Goal: Task Accomplishment & Management: Use online tool/utility

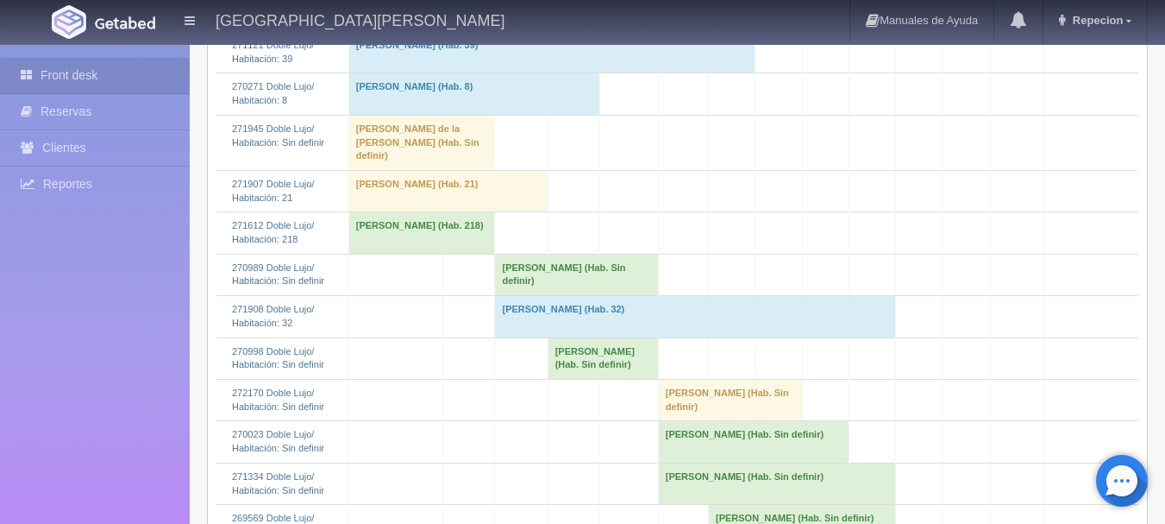
scroll to position [517, 0]
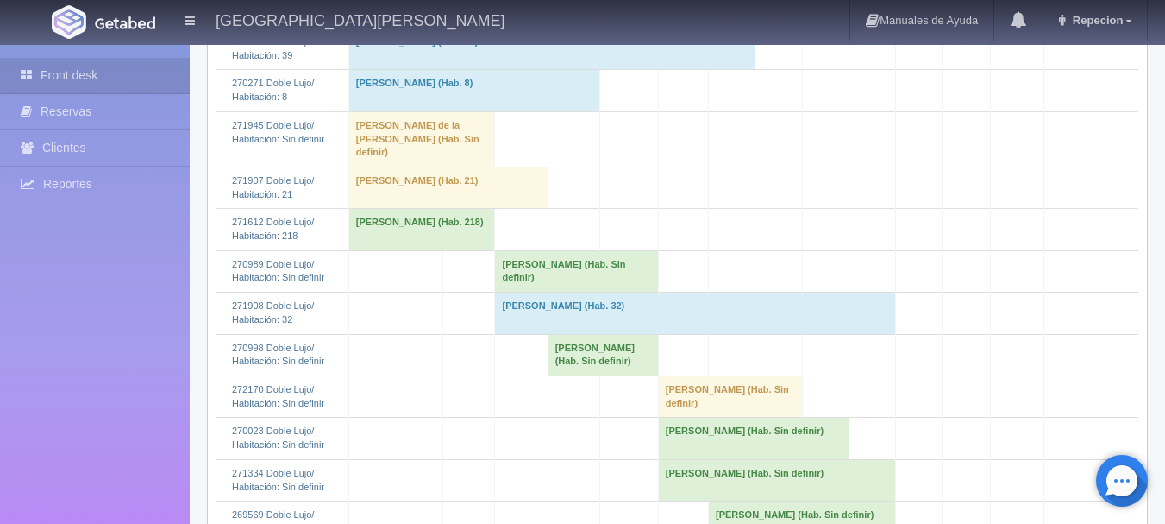
click at [545, 260] on td "Rosa Isela Martínez (Hab. Sin definir)" at bounding box center [576, 270] width 163 height 41
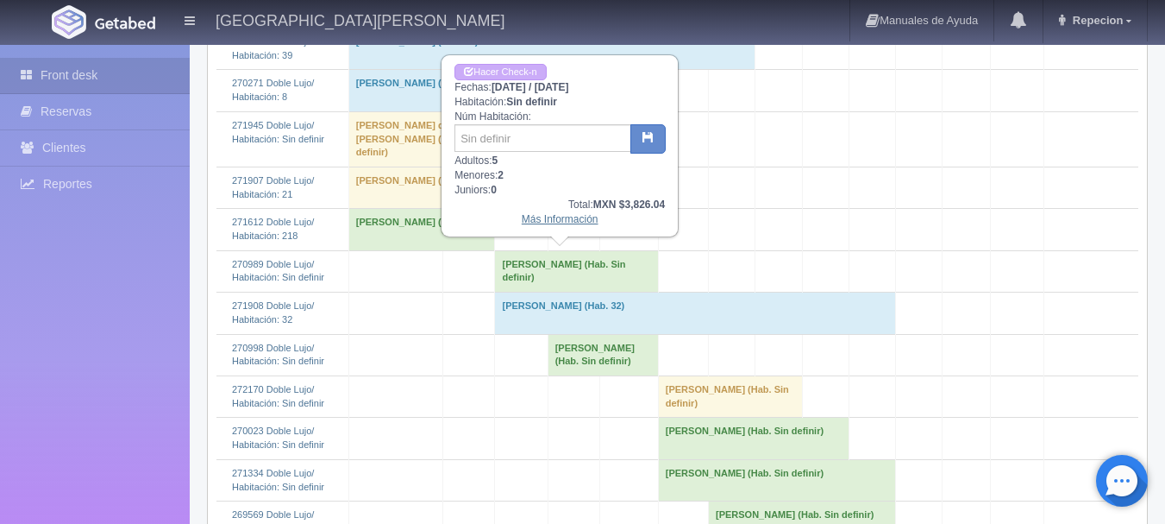
click at [549, 223] on link "Más Información" at bounding box center [560, 219] width 77 height 12
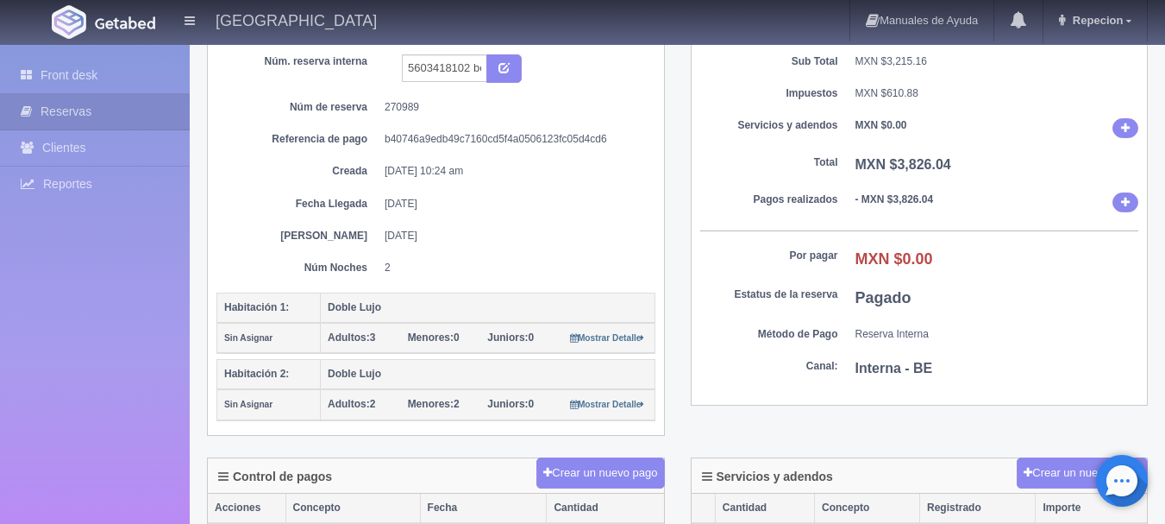
scroll to position [172, 0]
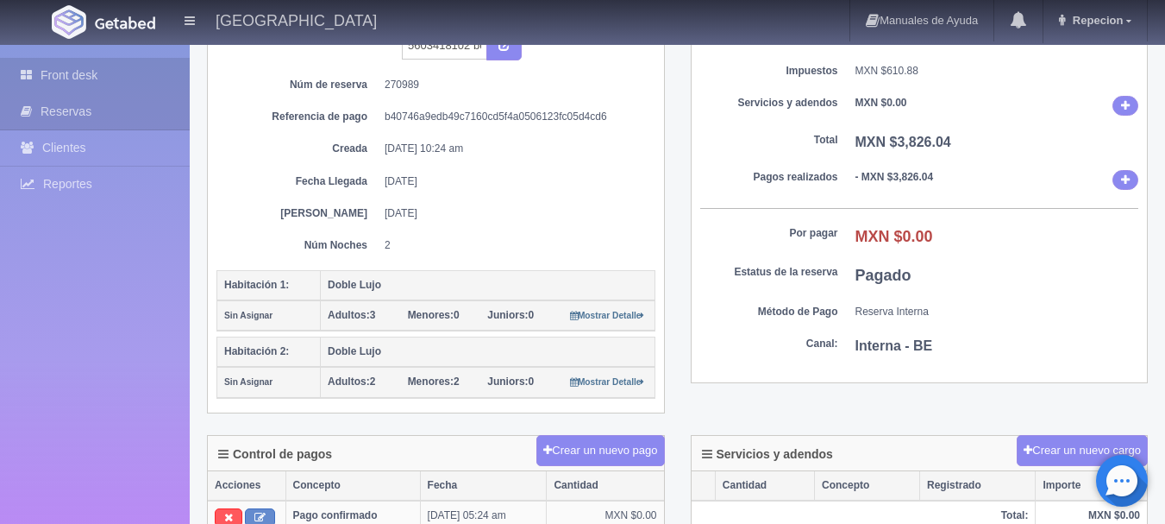
click at [87, 67] on link "Front desk" at bounding box center [95, 75] width 190 height 35
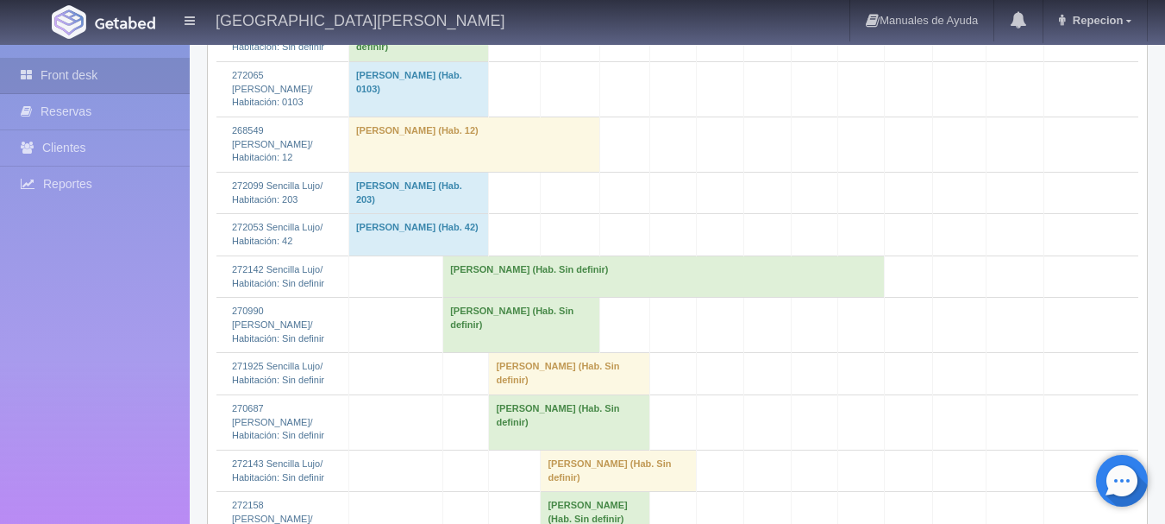
scroll to position [1897, 0]
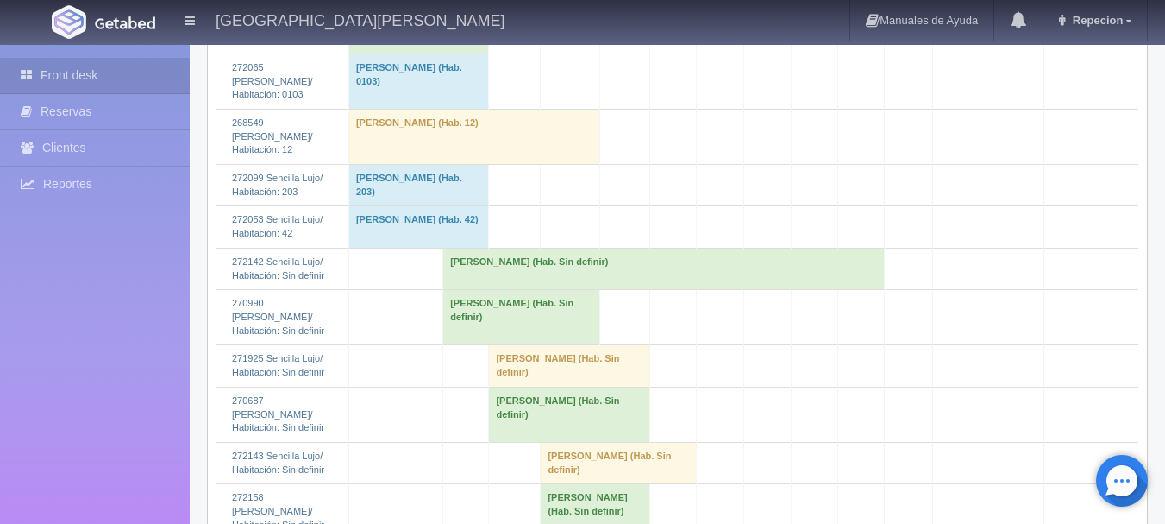
click at [426, 53] on td "Violeta Peña Rubio (Hab. Sin definir)" at bounding box center [418, 32] width 141 height 41
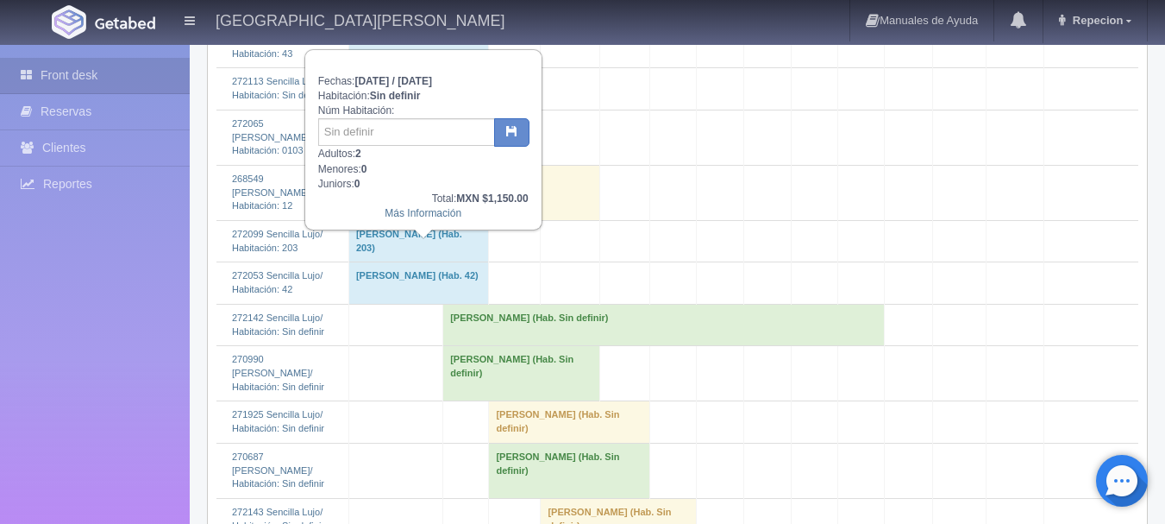
scroll to position [1811, 0]
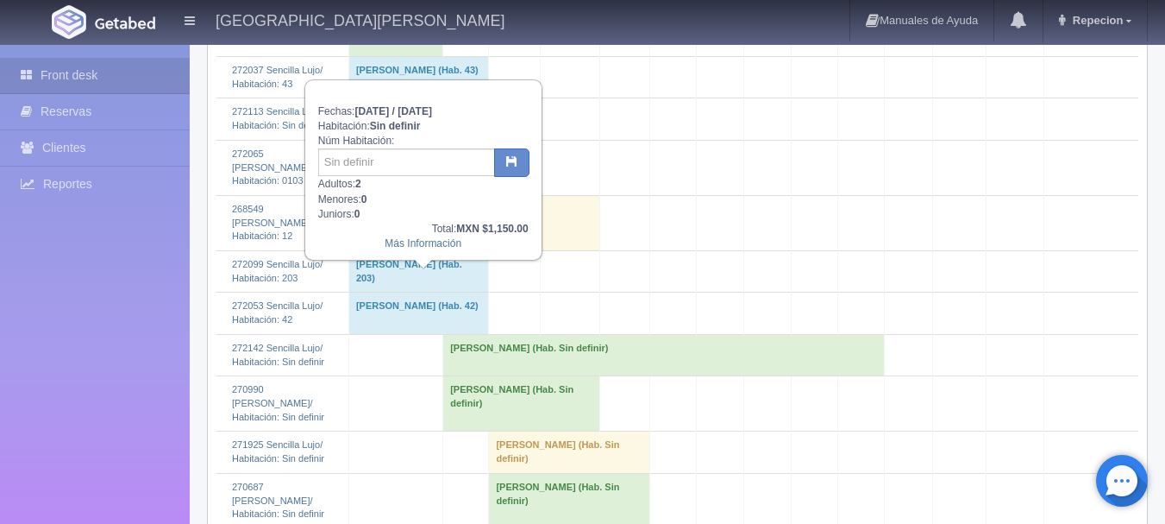
click at [468, 140] on td "[PERSON_NAME] (Hab. Sin definir)" at bounding box center [418, 118] width 141 height 41
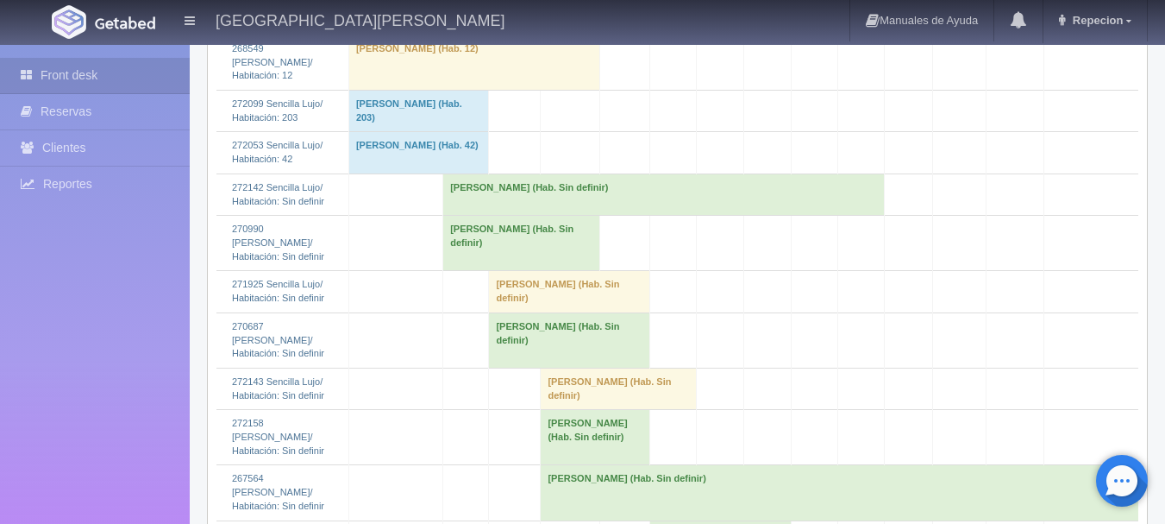
scroll to position [1984, 0]
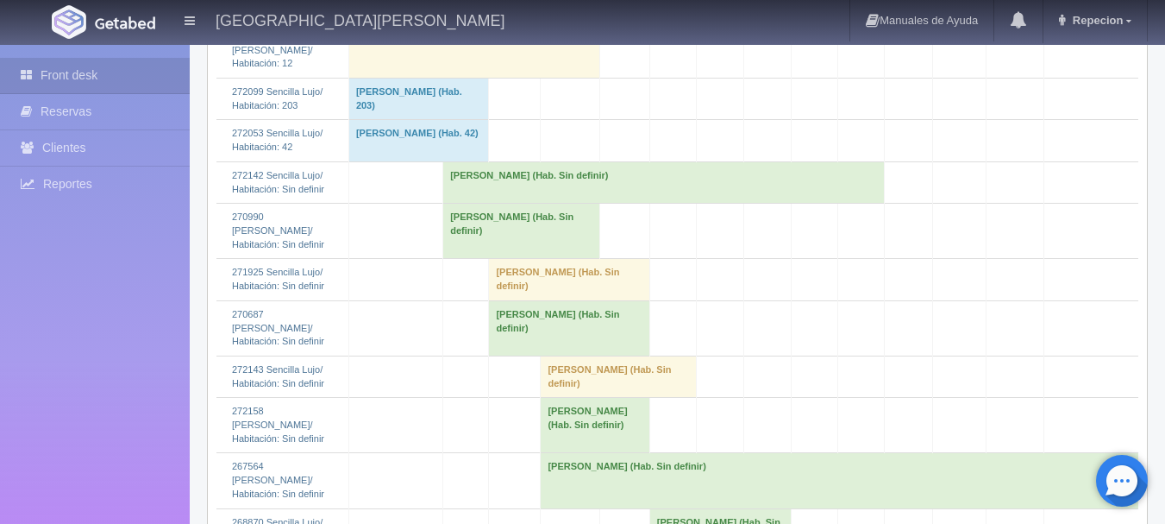
click at [475, 259] on td "[PERSON_NAME] (Hab. Sin definir)" at bounding box center [521, 231] width 156 height 55
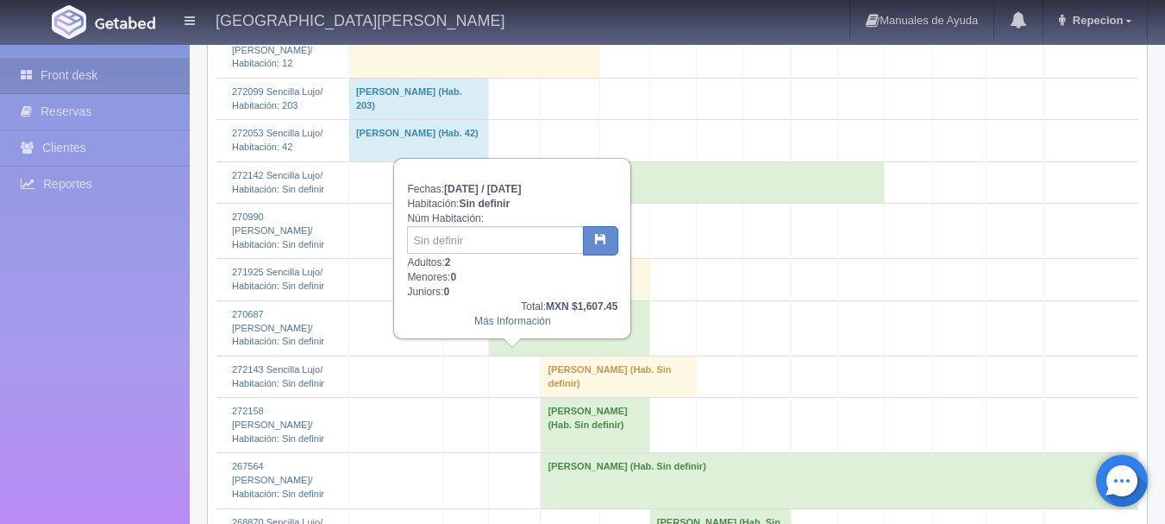
click at [542, 259] on td "[PERSON_NAME] (Hab. Sin definir)" at bounding box center [521, 231] width 156 height 55
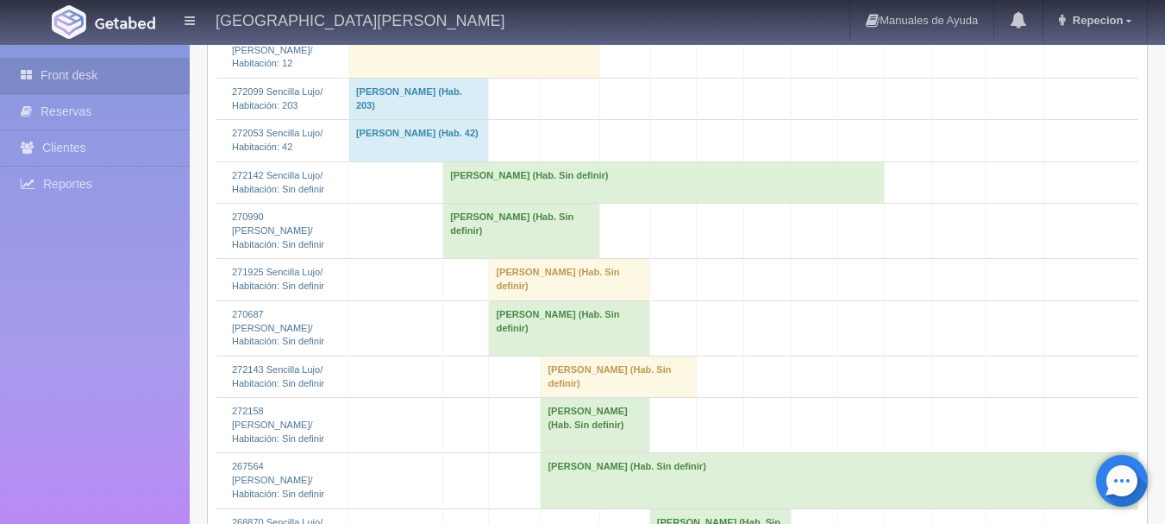
click at [601, 203] on td "[PERSON_NAME] (Hab. Sin definir)" at bounding box center [664, 181] width 442 height 41
click at [605, 203] on td "[PERSON_NAME] (Hab. Sin definir)" at bounding box center [664, 181] width 442 height 41
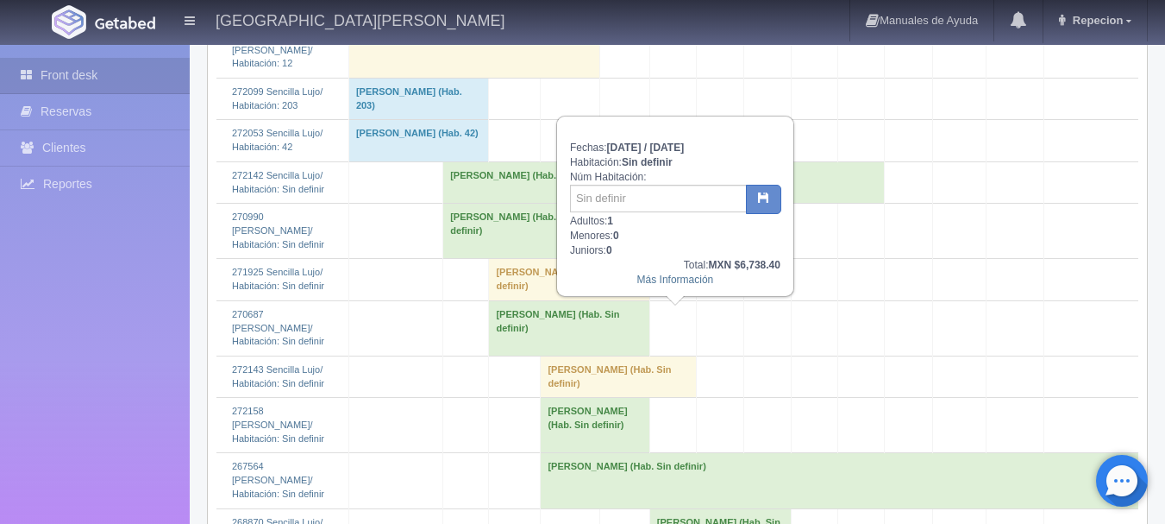
click at [572, 203] on td "[PERSON_NAME] (Hab. Sin definir)" at bounding box center [664, 181] width 442 height 41
click at [572, 203] on td "Philip Sheehan (Hab. Sin definir)" at bounding box center [664, 181] width 442 height 41
click at [609, 203] on td "Philip Sheehan (Hab. Sin definir)" at bounding box center [664, 181] width 442 height 41
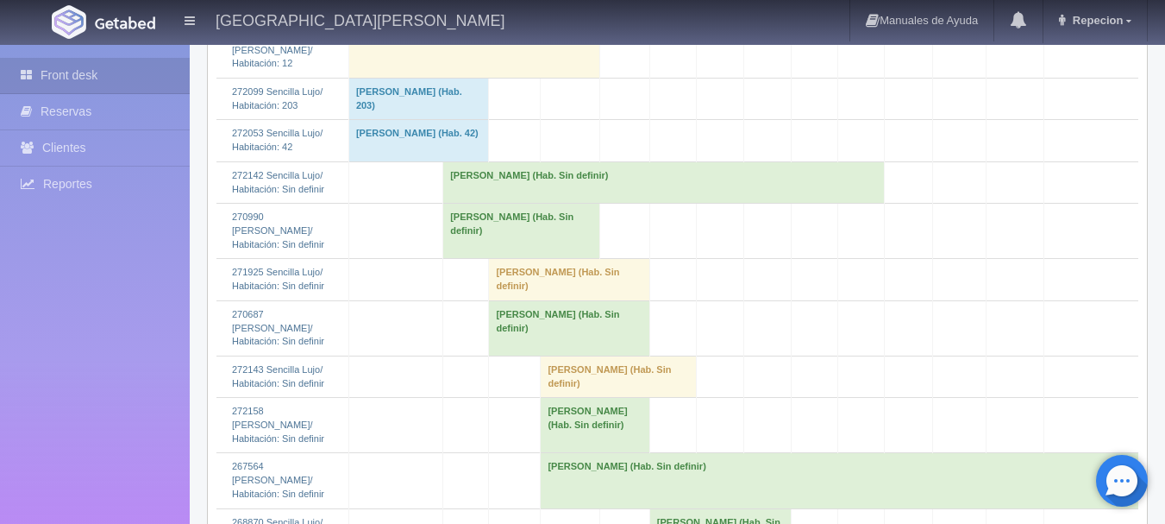
click at [542, 203] on td "Philip Sheehan (Hab. Sin definir)" at bounding box center [664, 181] width 442 height 41
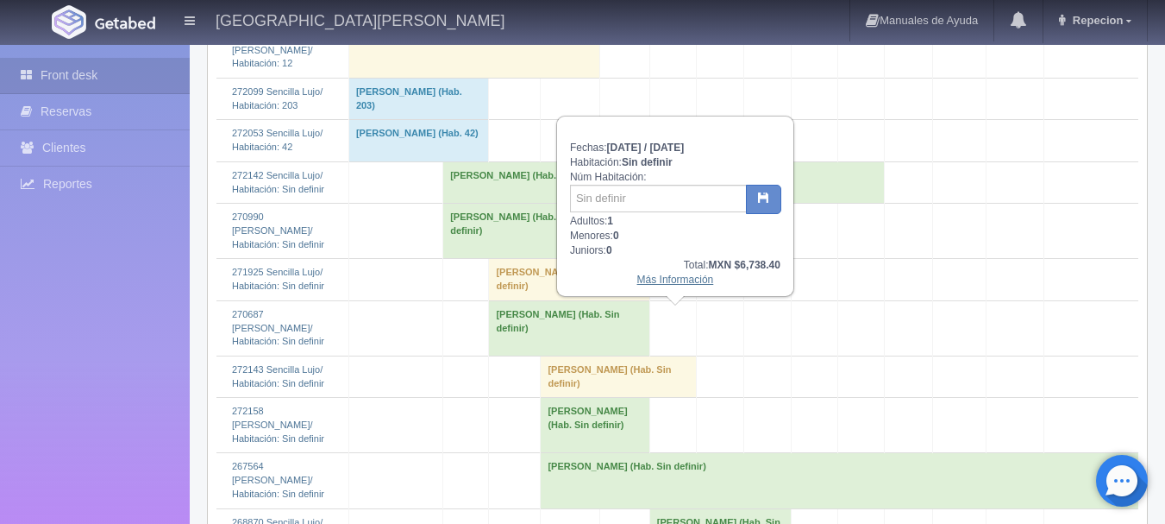
click at [662, 279] on link "Más Información" at bounding box center [675, 279] width 77 height 12
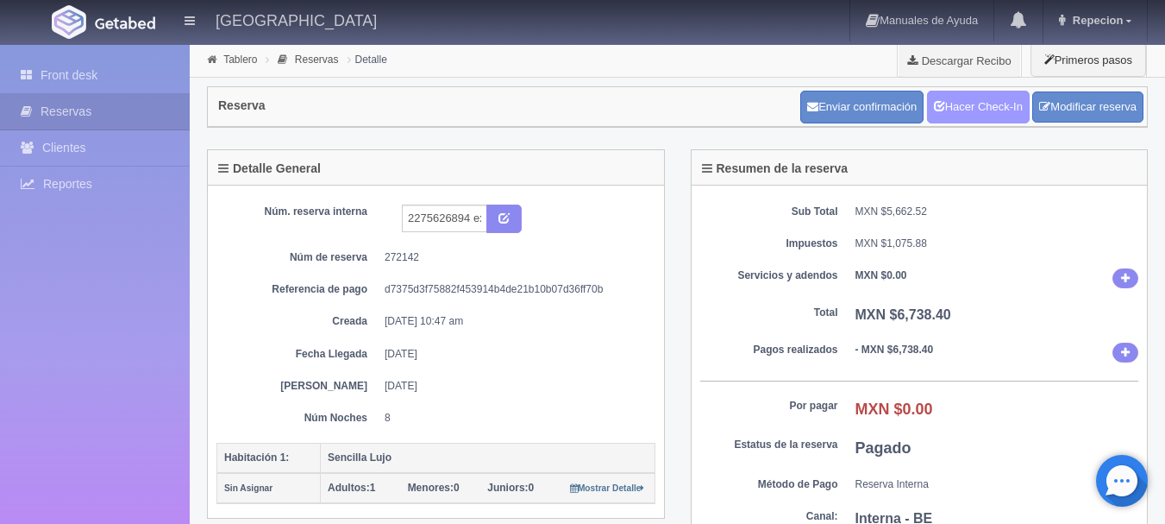
click at [997, 102] on link "Hacer Check-In" at bounding box center [978, 107] width 103 height 33
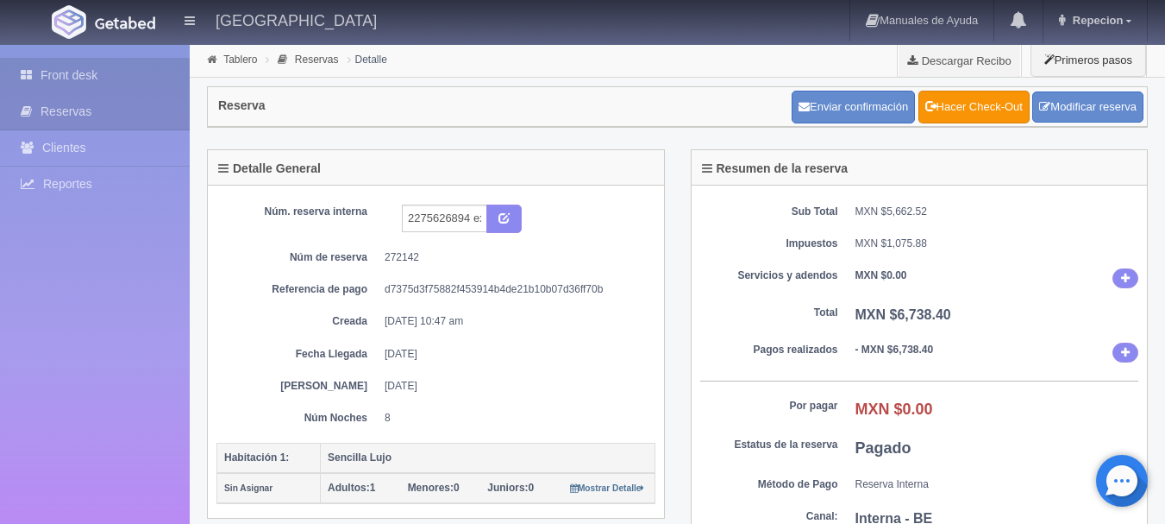
click at [78, 66] on link "Front desk" at bounding box center [95, 75] width 190 height 35
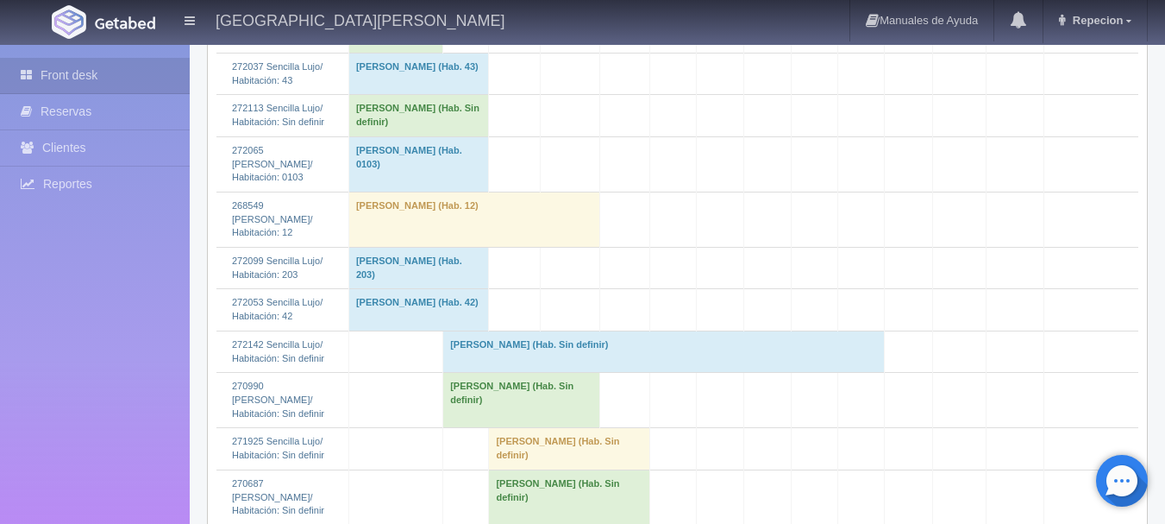
scroll to position [1897, 0]
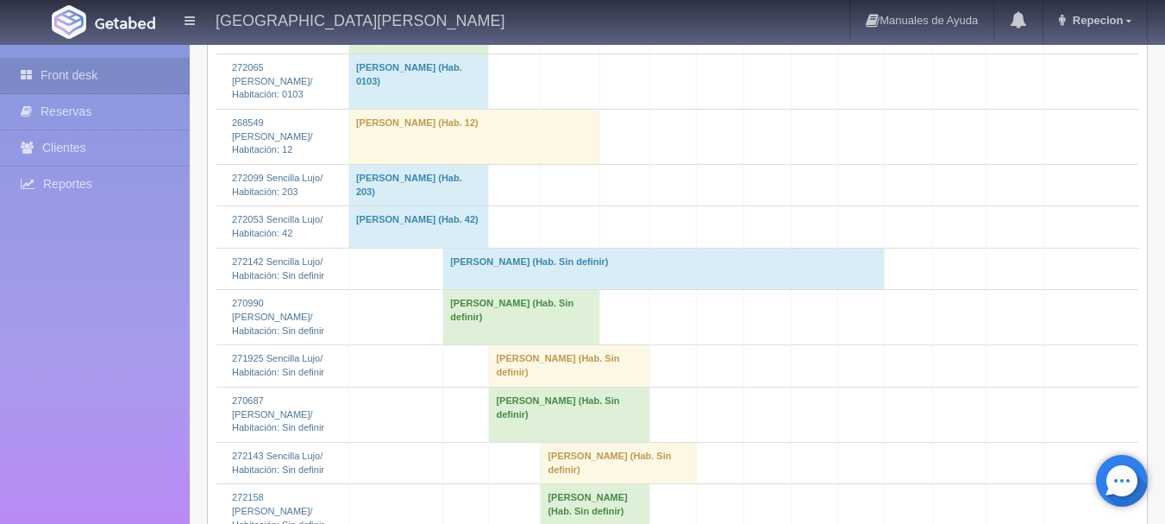
click at [488, 289] on td "[PERSON_NAME] (Hab. Sin definir)" at bounding box center [664, 268] width 442 height 41
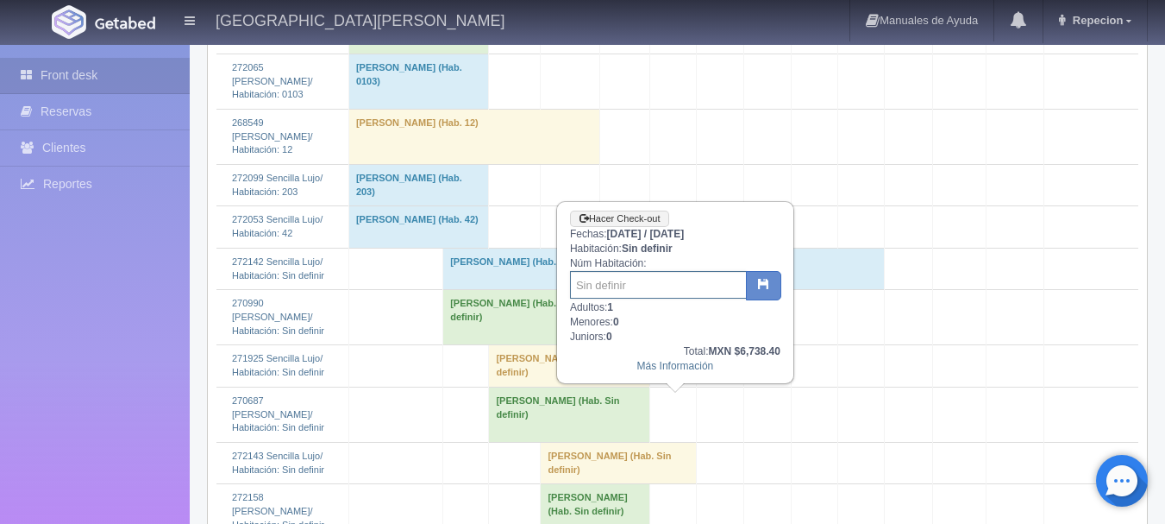
click at [629, 296] on input "text" at bounding box center [658, 285] width 177 height 28
type input "204"
click at [772, 277] on button "button" at bounding box center [763, 285] width 35 height 29
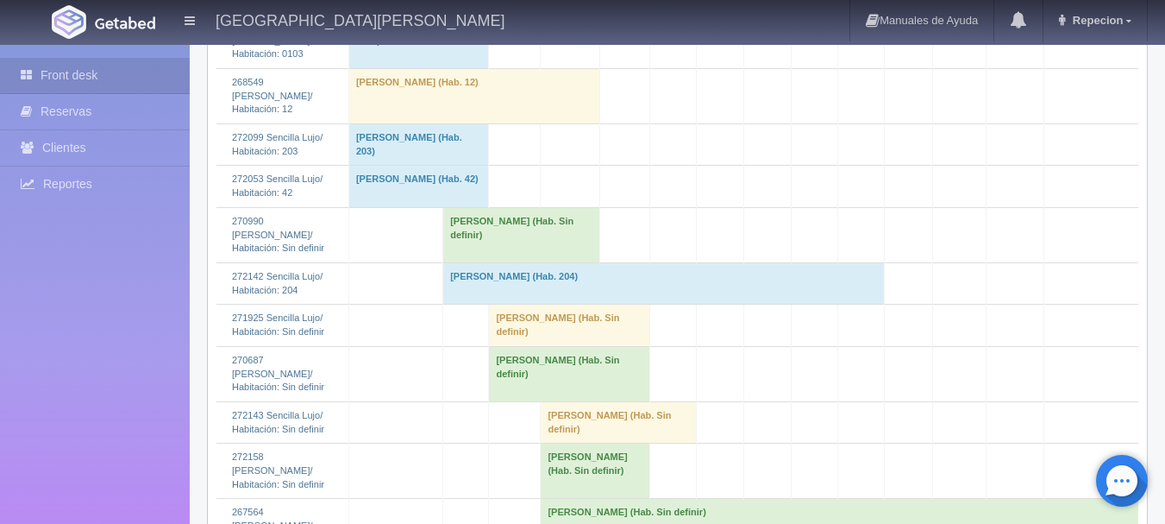
scroll to position [1984, 0]
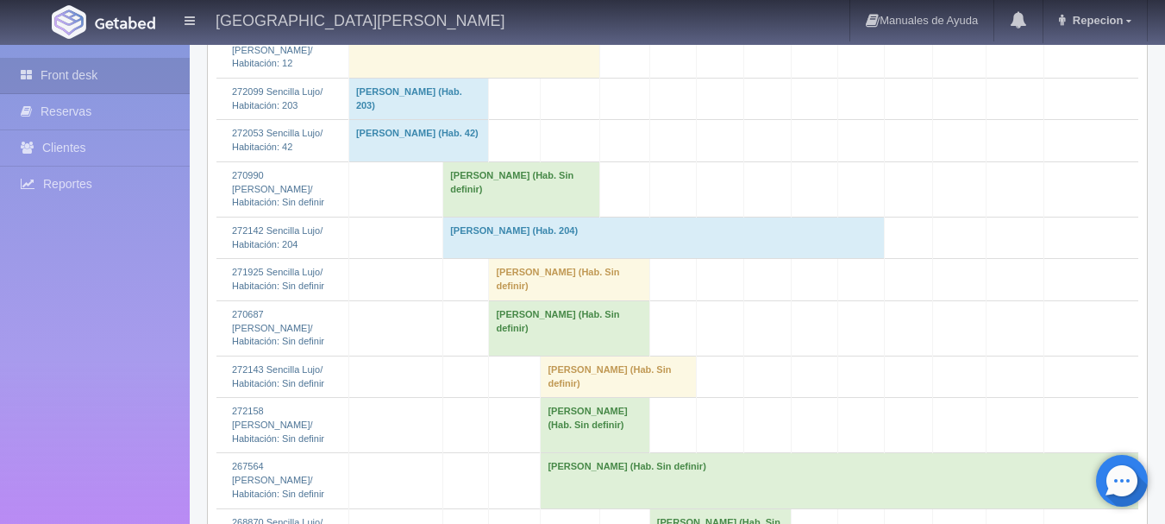
click at [498, 216] on td "[PERSON_NAME] (Hab. Sin definir)" at bounding box center [521, 188] width 156 height 55
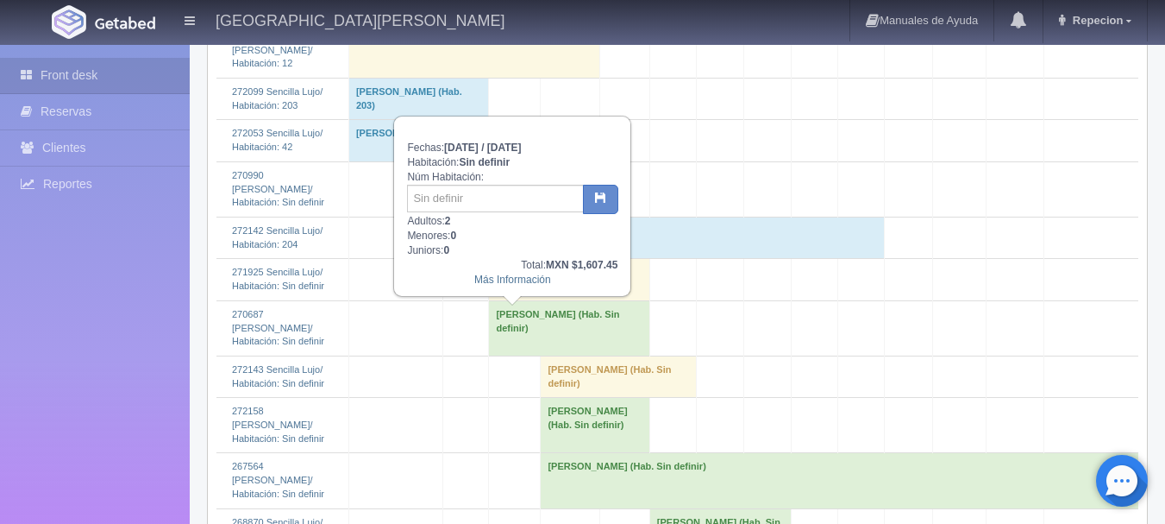
click at [498, 216] on td "Rosa Isela Martínez (Hab. Sin definir)" at bounding box center [521, 188] width 156 height 55
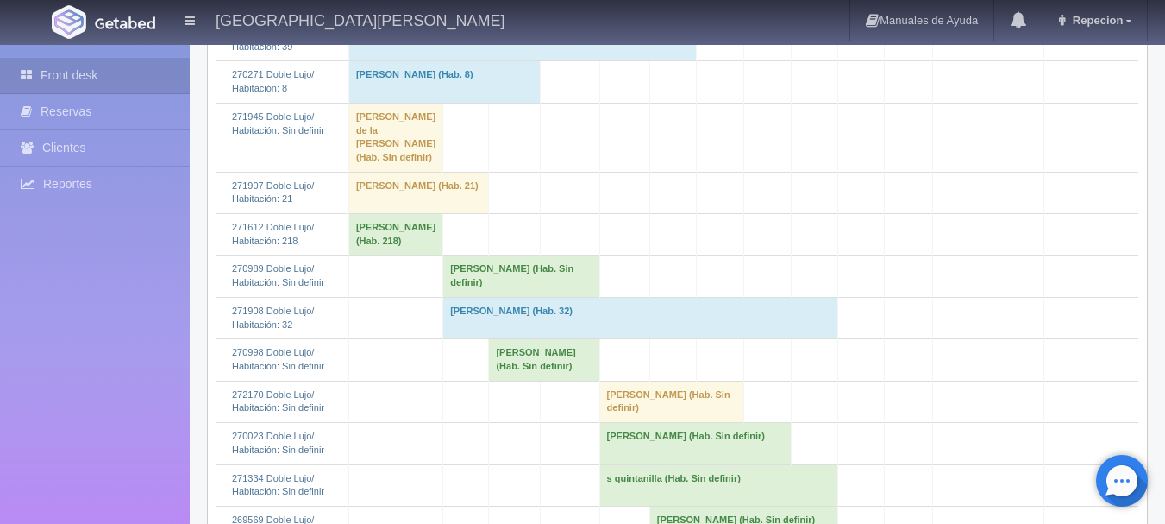
scroll to position [517, 0]
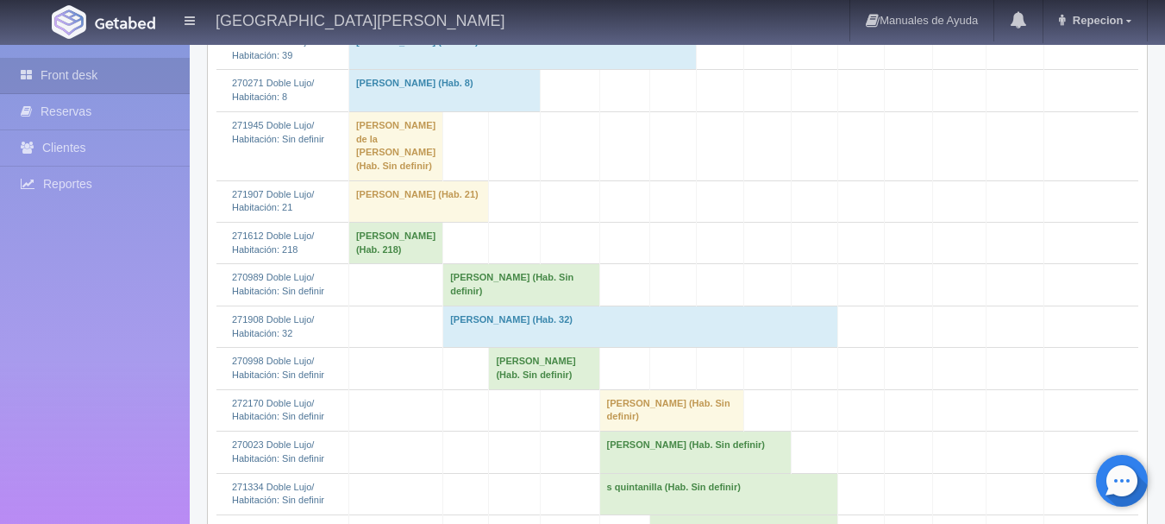
click at [486, 305] on td "Rosa Isela Martínez (Hab. Sin definir)" at bounding box center [521, 284] width 156 height 41
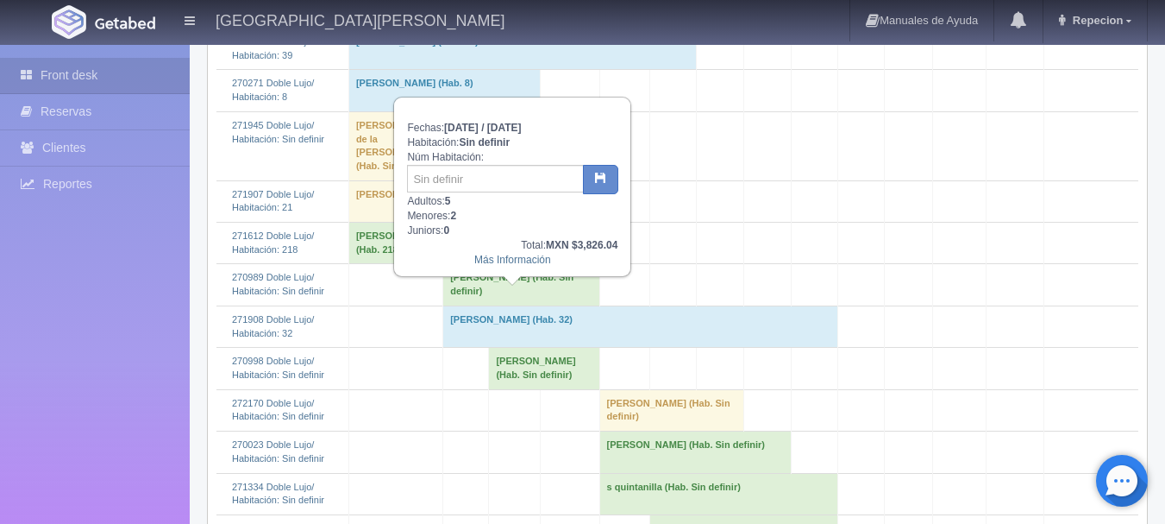
click at [486, 305] on td "Rosa Isela Martínez (Hab. Sin definir)" at bounding box center [521, 284] width 156 height 41
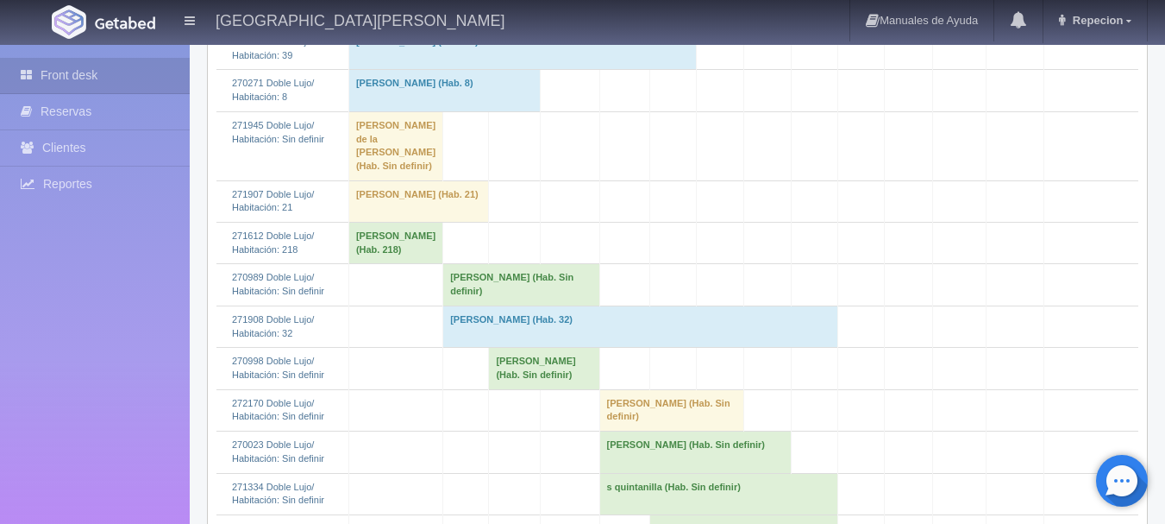
click at [486, 305] on td "Rosa Isela Martínez (Hab. Sin definir)" at bounding box center [521, 284] width 156 height 41
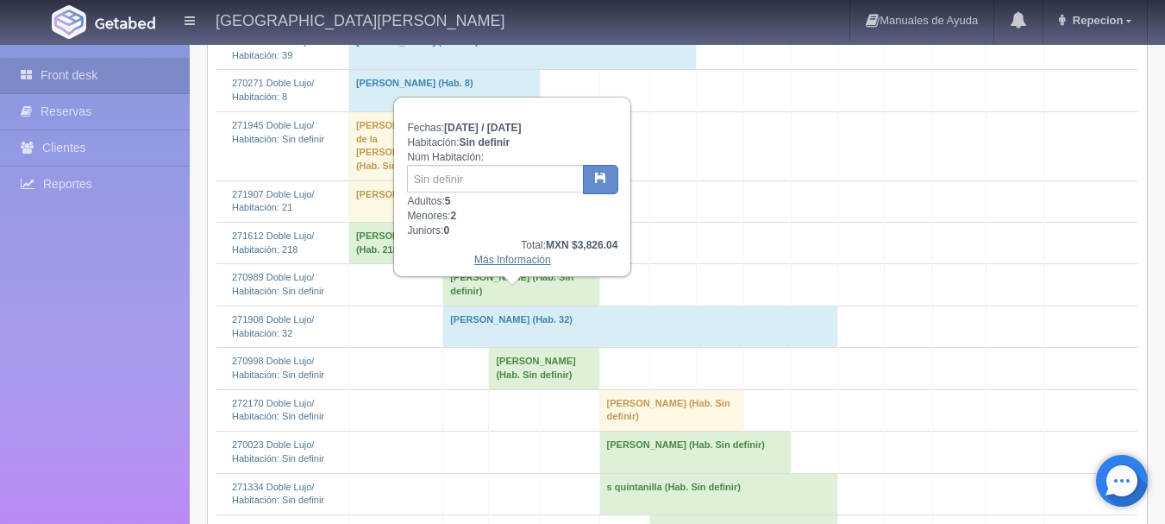
click at [514, 264] on link "Más Información" at bounding box center [512, 260] width 77 height 12
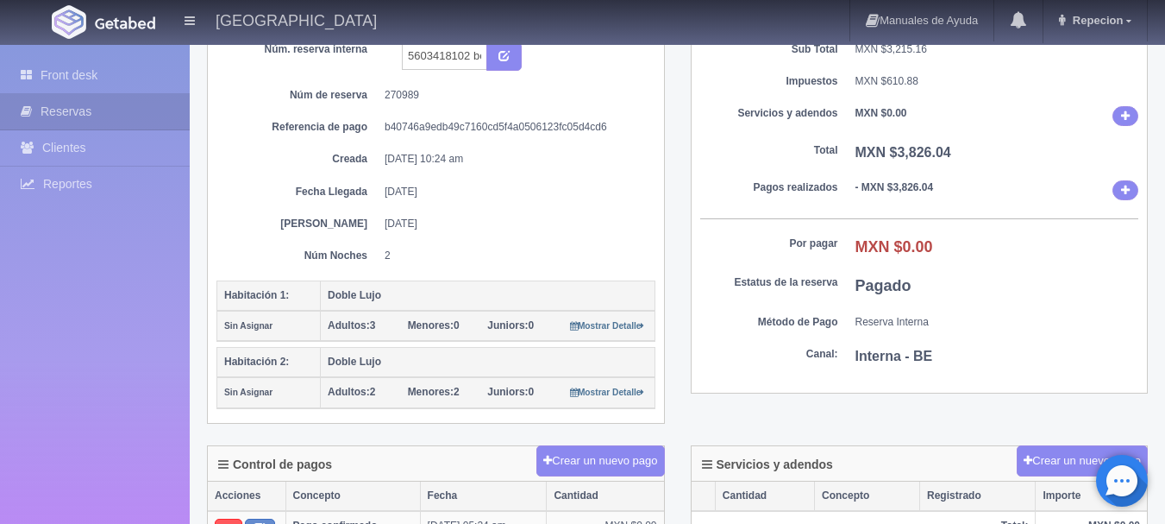
scroll to position [172, 0]
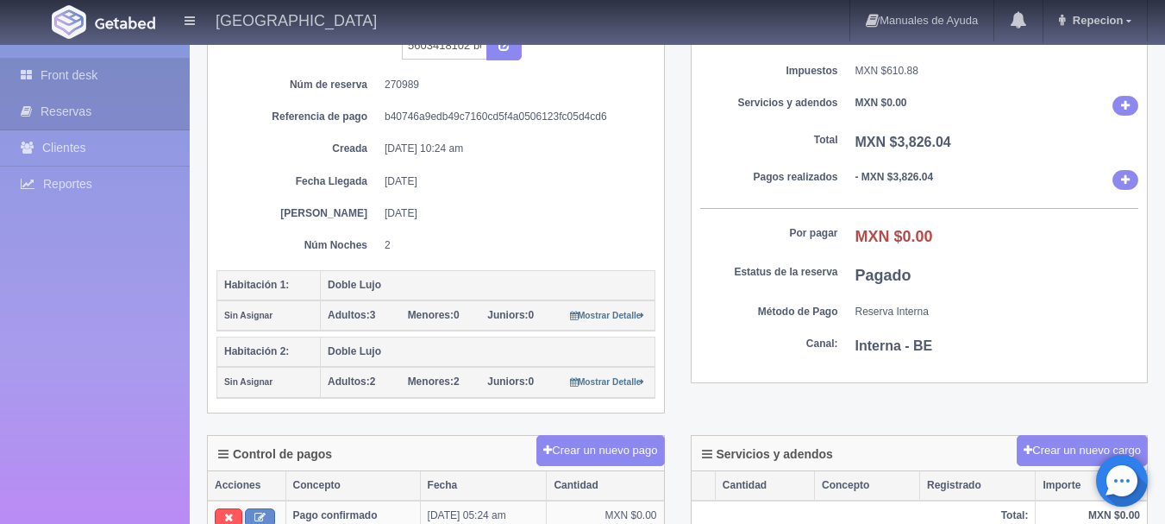
click at [75, 72] on link "Front desk" at bounding box center [95, 75] width 190 height 35
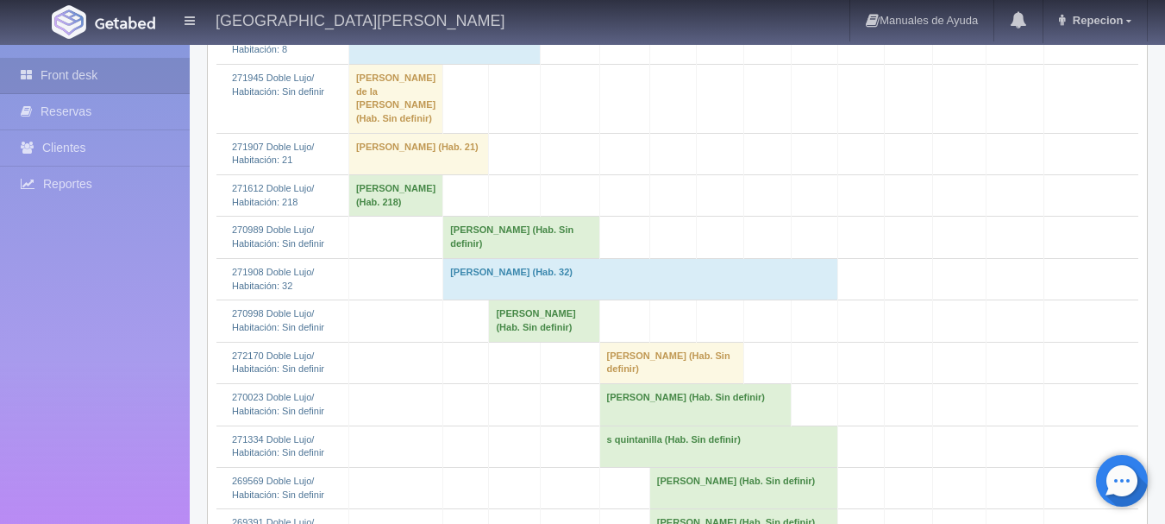
scroll to position [604, 0]
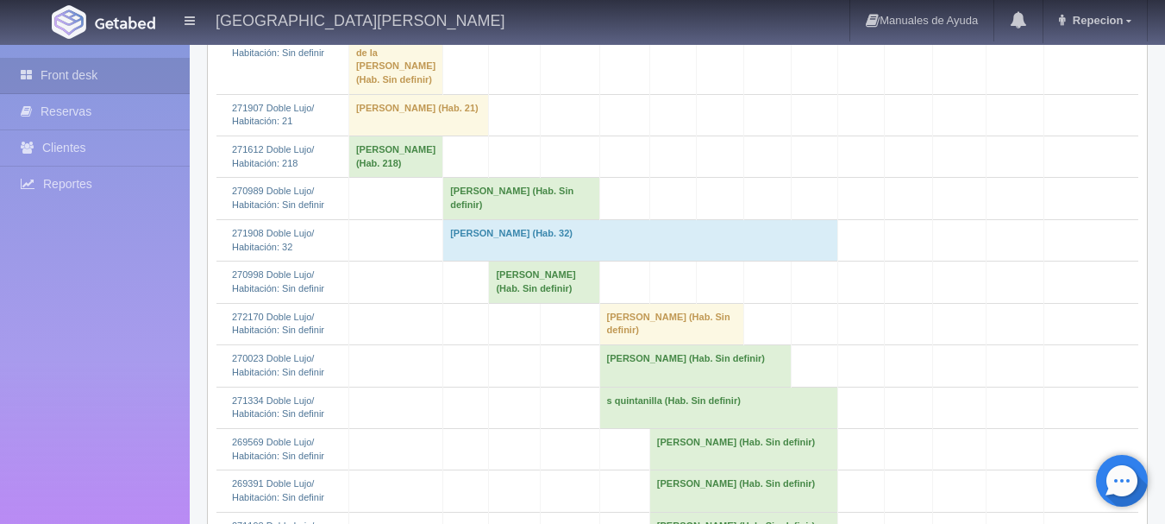
click at [474, 219] on td "[PERSON_NAME] (Hab. Sin definir)" at bounding box center [521, 198] width 156 height 41
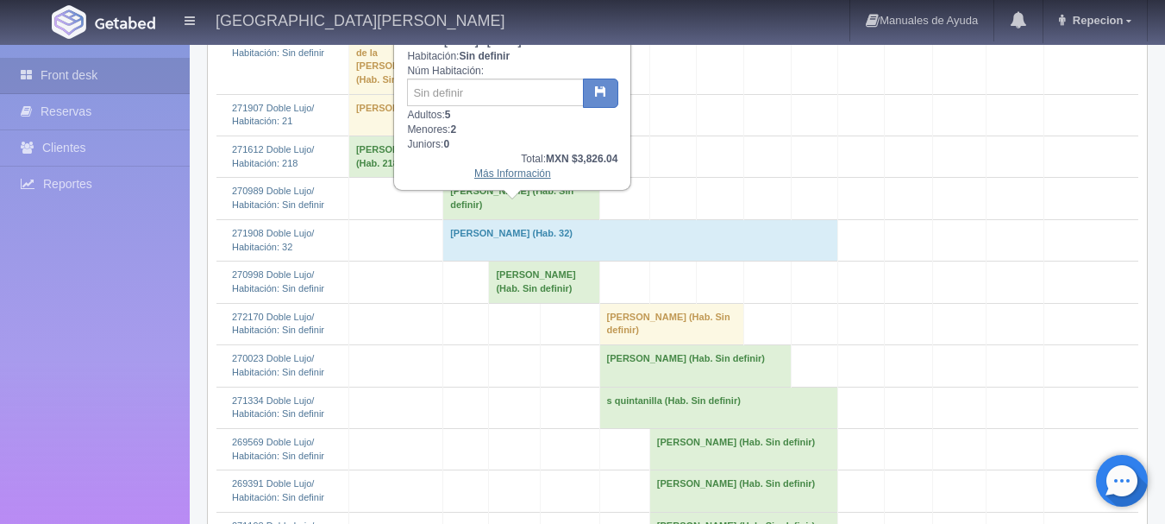
click at [513, 177] on link "Más Información" at bounding box center [512, 173] width 77 height 12
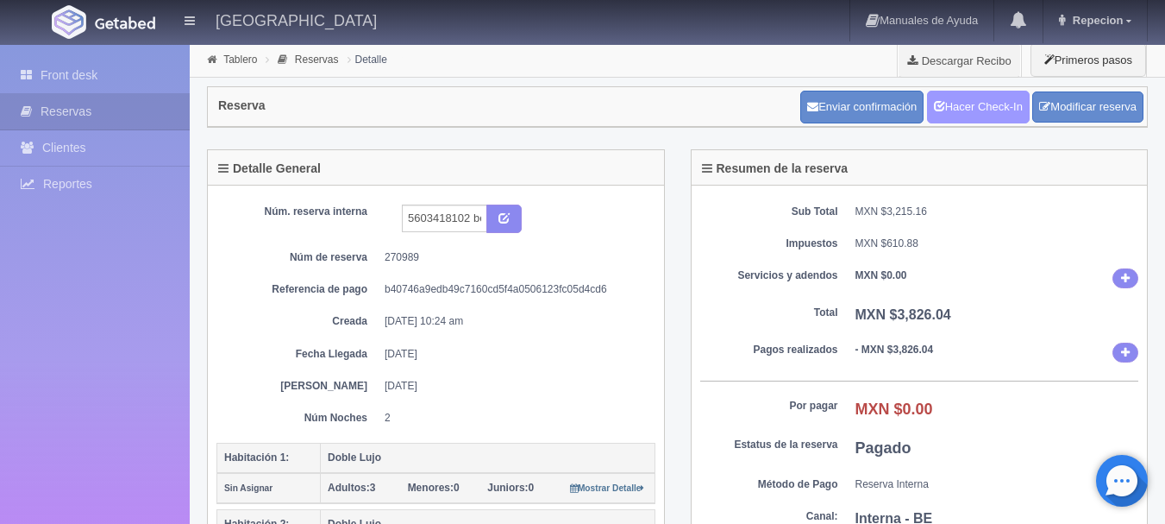
click at [995, 116] on link "Hacer Check-In" at bounding box center [978, 107] width 103 height 33
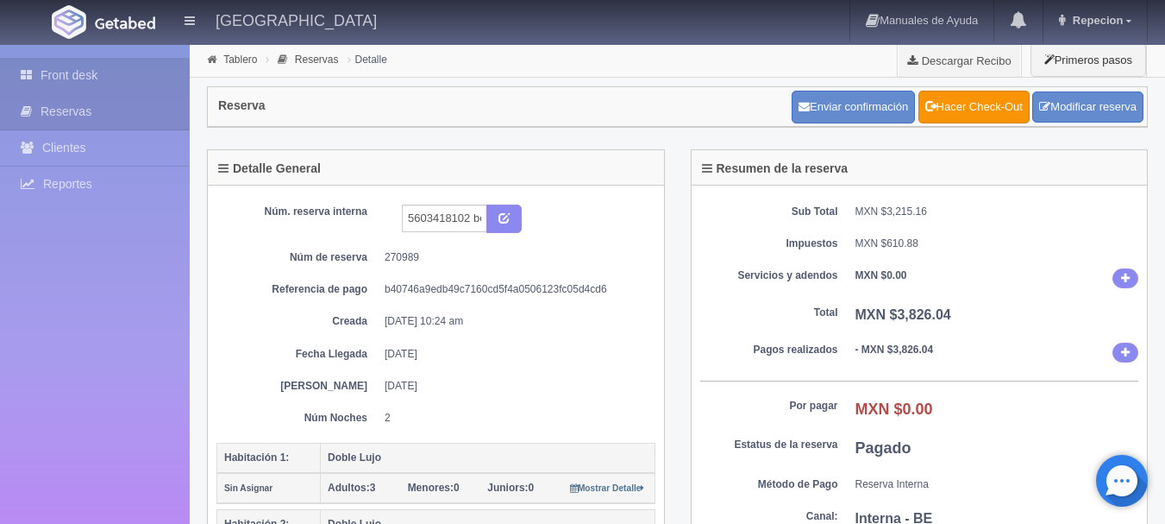
click at [85, 74] on link "Front desk" at bounding box center [95, 75] width 190 height 35
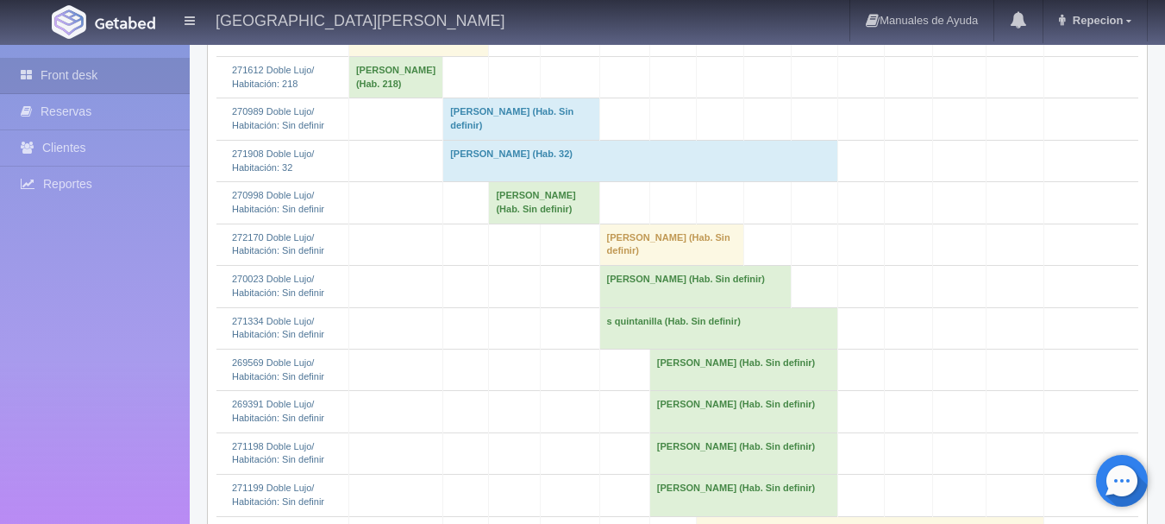
scroll to position [690, 0]
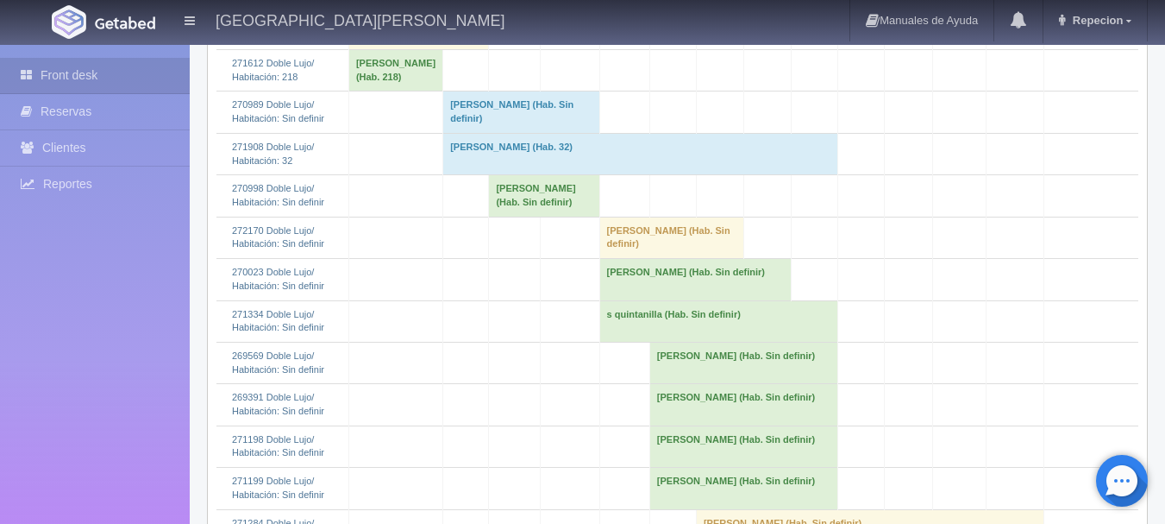
click at [487, 133] on td "Rosa Isela Martínez (Hab. Sin definir)" at bounding box center [521, 111] width 156 height 41
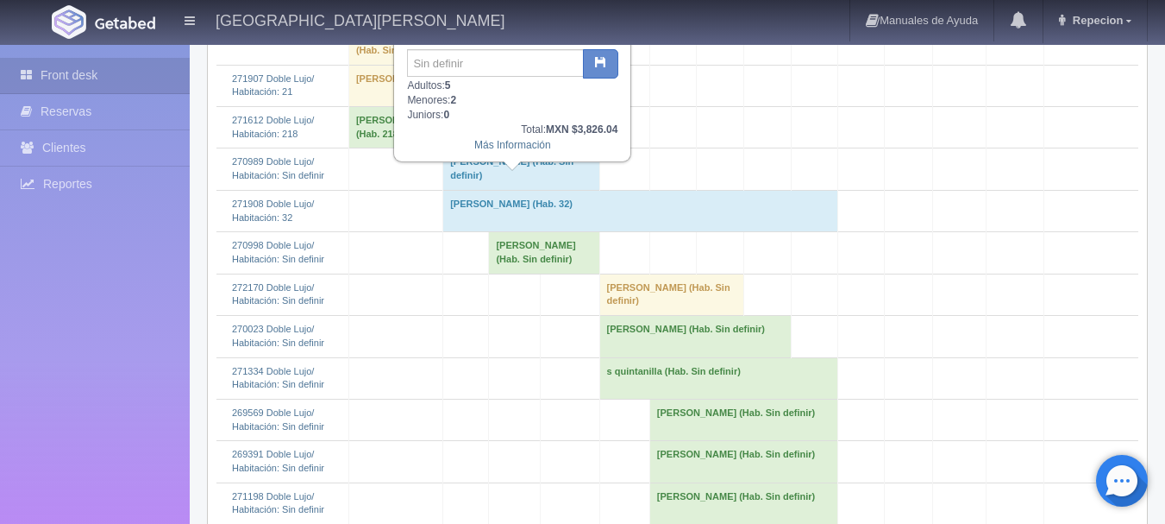
scroll to position [604, 0]
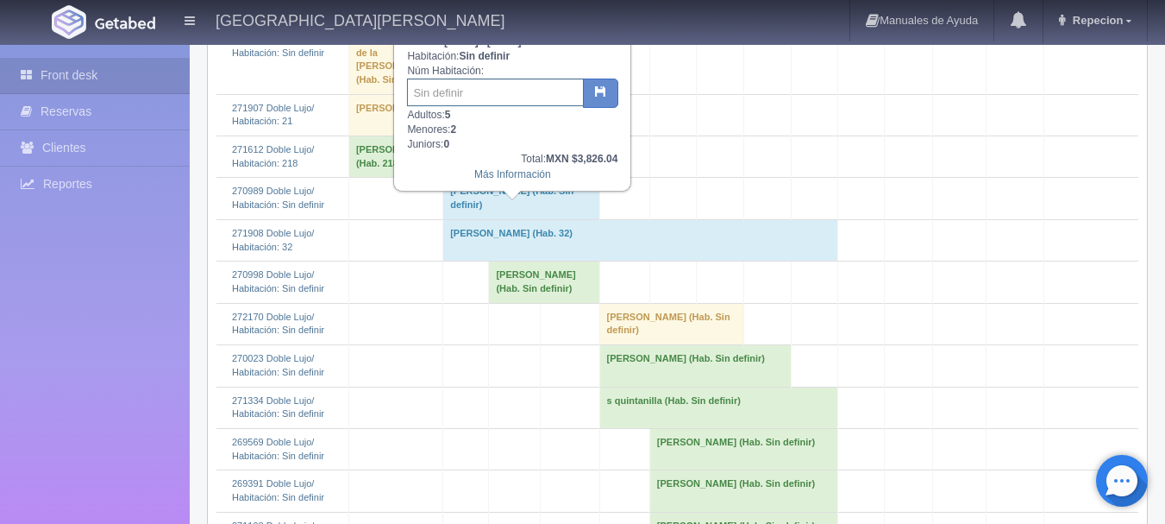
click at [465, 104] on input "text" at bounding box center [495, 92] width 177 height 28
type input "37/38"
click at [599, 93] on icon "button" at bounding box center [600, 90] width 11 height 11
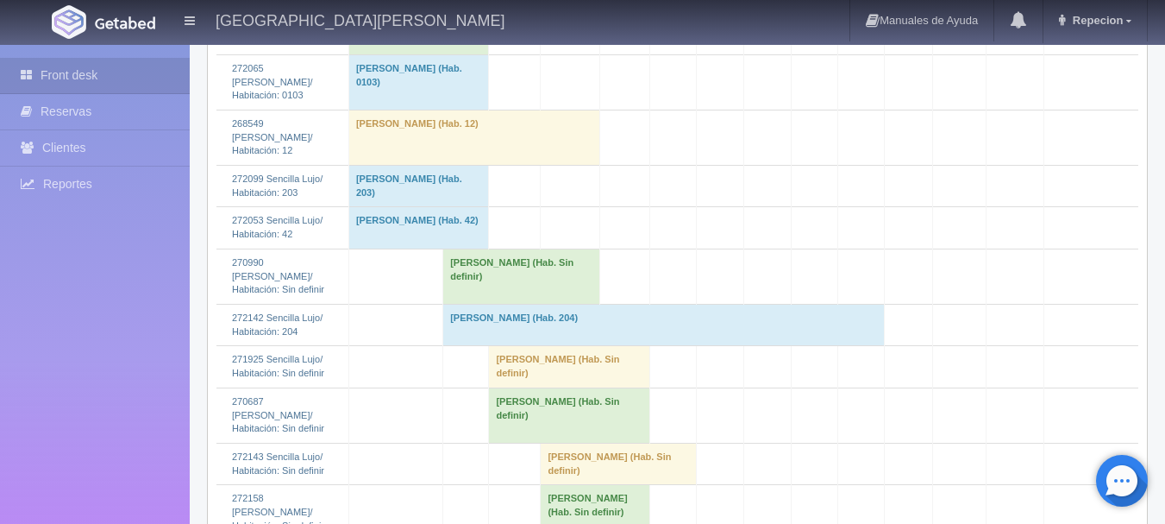
scroll to position [1897, 0]
click at [478, 303] on td "[PERSON_NAME] (Hab. Sin definir)" at bounding box center [521, 275] width 156 height 55
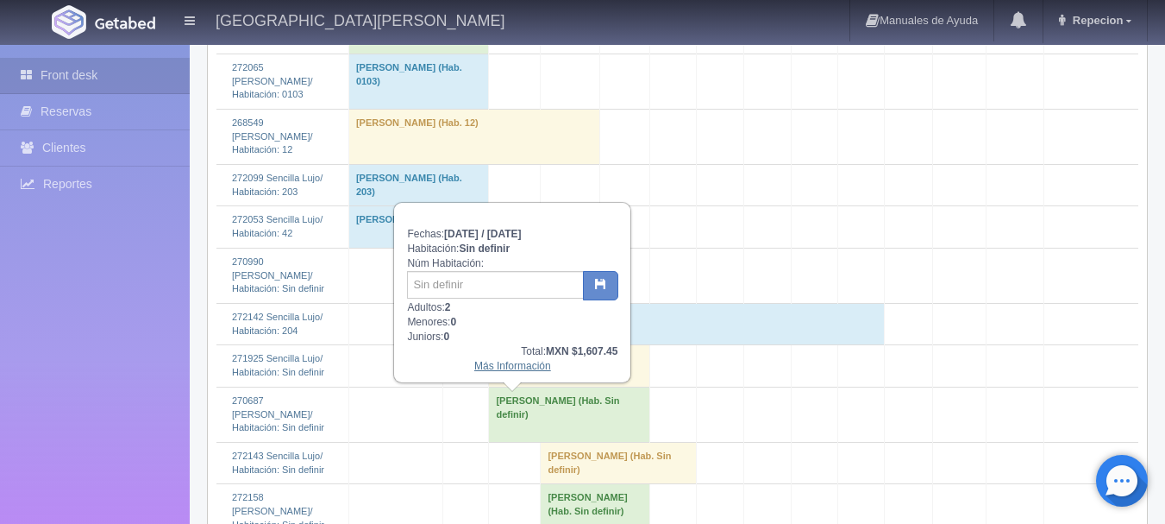
click at [498, 368] on link "Más Información" at bounding box center [512, 366] width 77 height 12
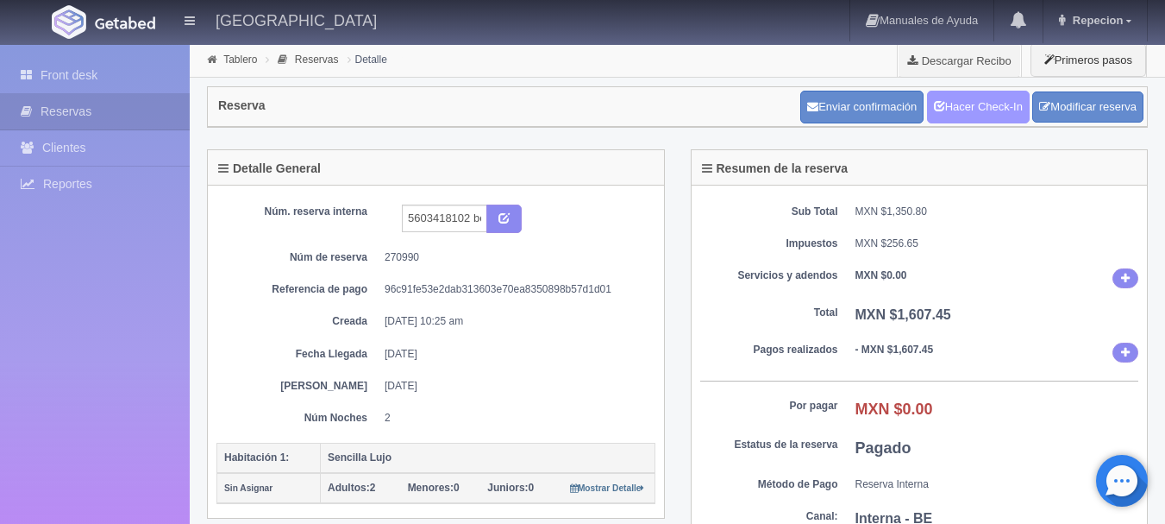
click at [974, 103] on link "Hacer Check-In" at bounding box center [978, 107] width 103 height 33
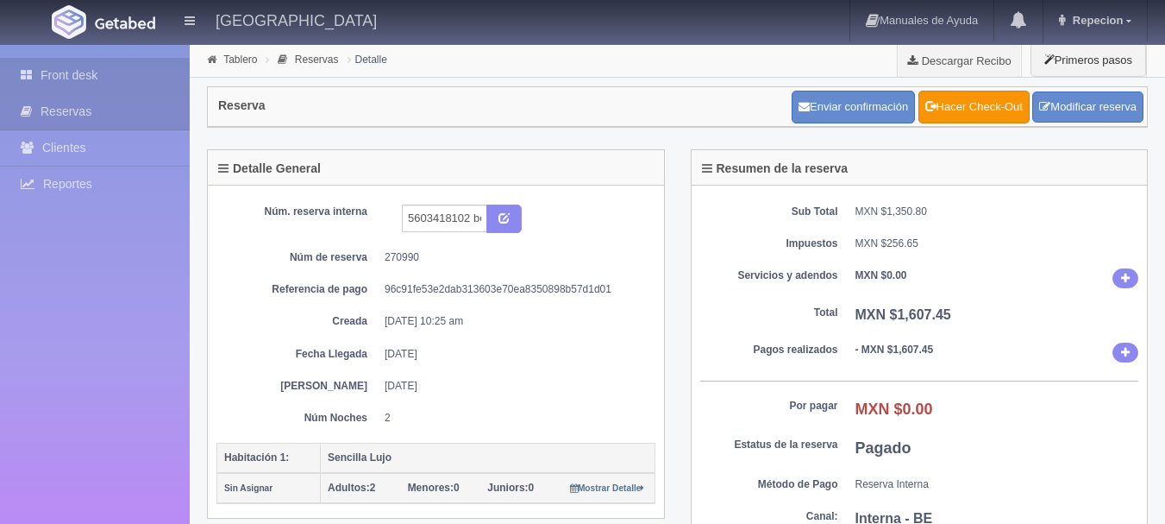
click at [66, 80] on link "Front desk" at bounding box center [95, 75] width 190 height 35
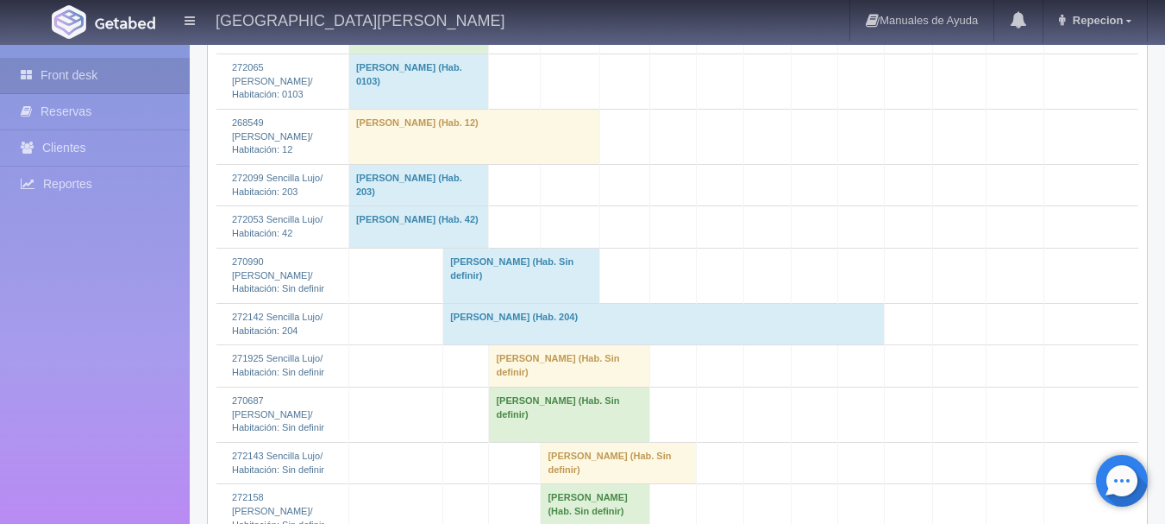
scroll to position [2070, 0]
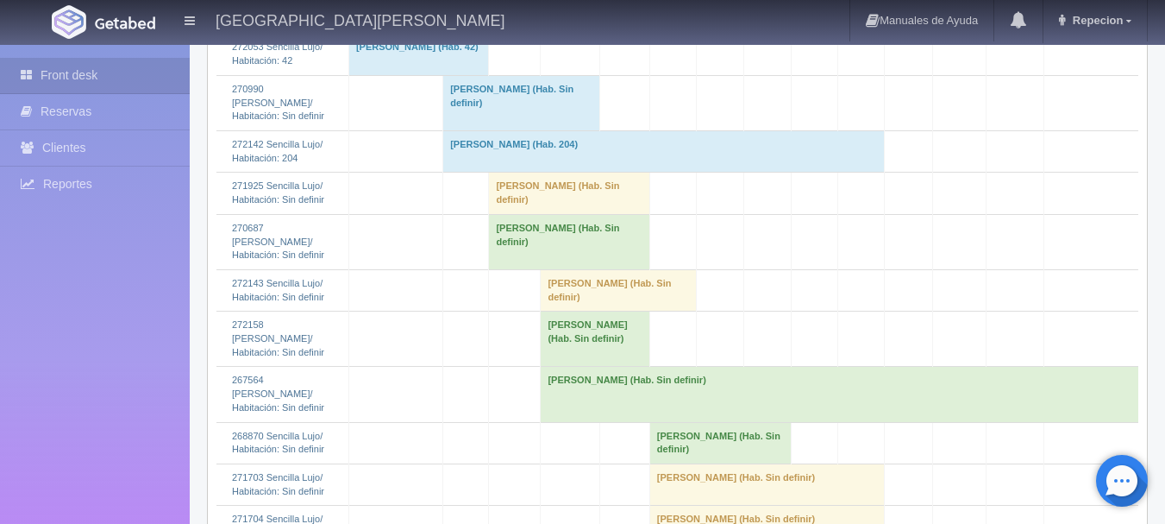
click at [489, 130] on td "Rosa Isela Martínez (Hab. Sin definir)" at bounding box center [521, 102] width 156 height 55
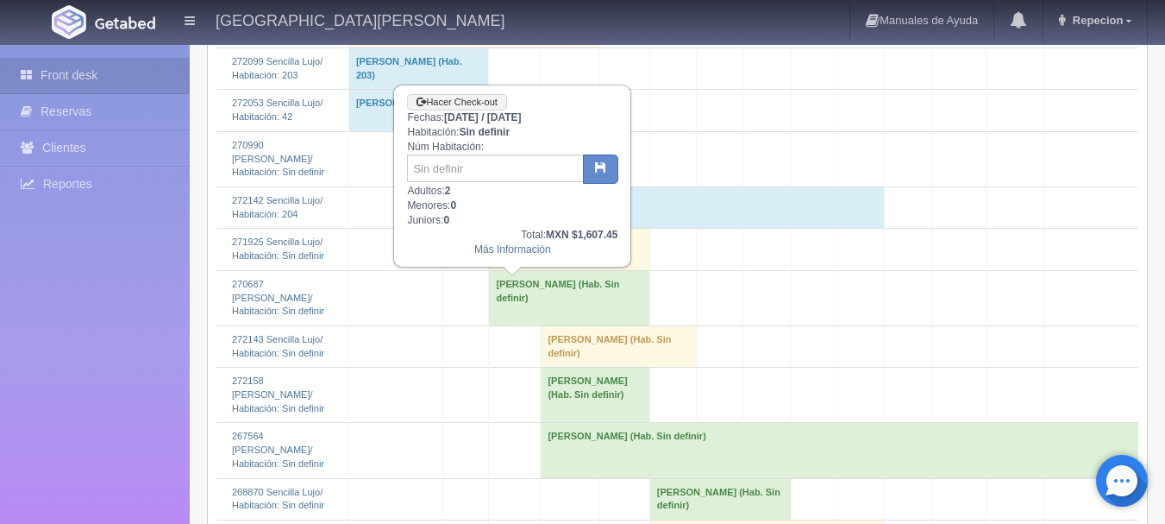
scroll to position [1897, 0]
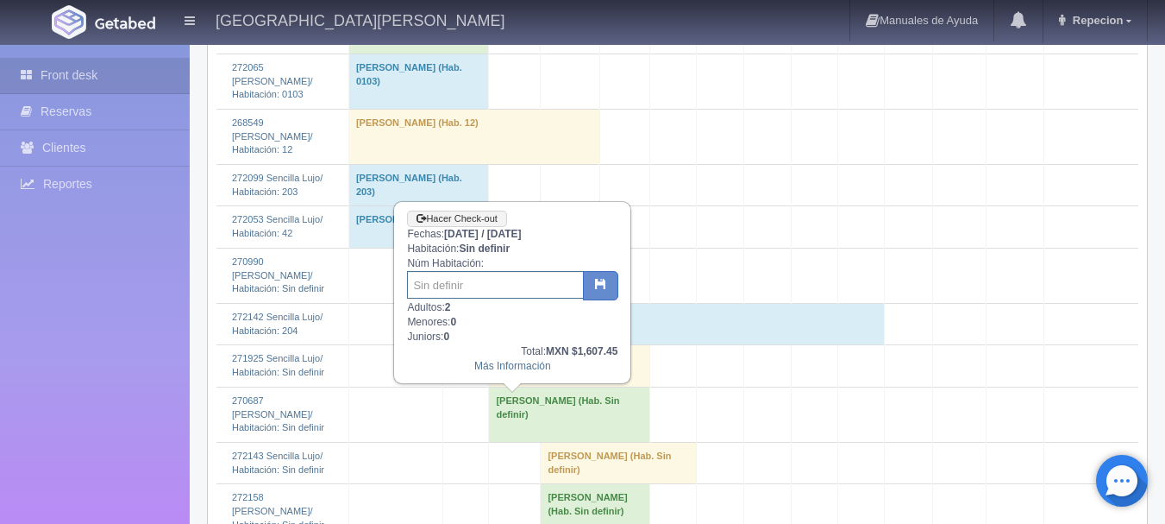
click at [489, 293] on input "text" at bounding box center [495, 285] width 177 height 28
type input "42"
click at [618, 287] on button "button" at bounding box center [600, 285] width 35 height 29
